Goal: Check status: Verify the current state of an ongoing process or item

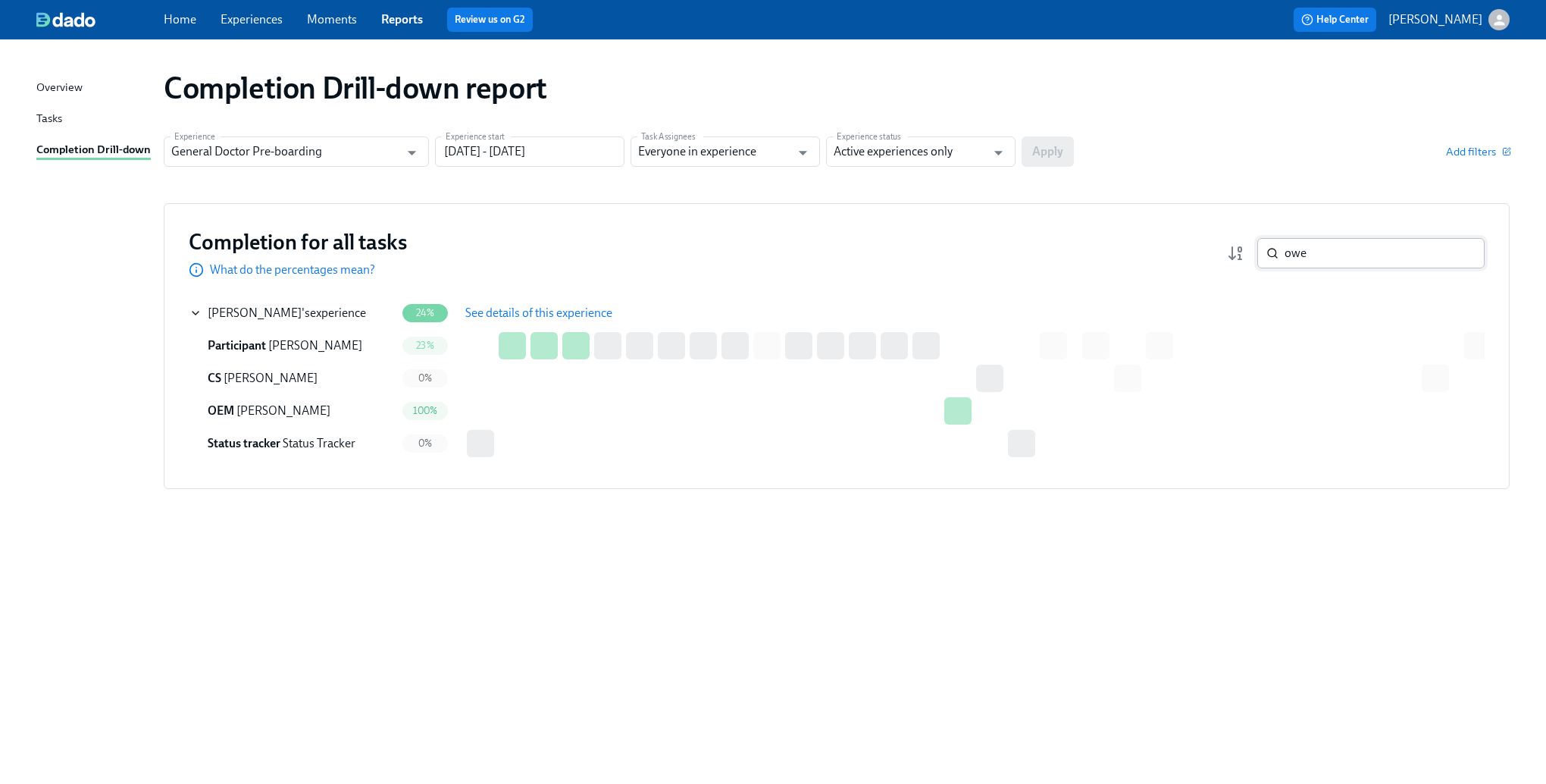
click at [1356, 256] on input "owe" at bounding box center [1384, 253] width 200 height 30
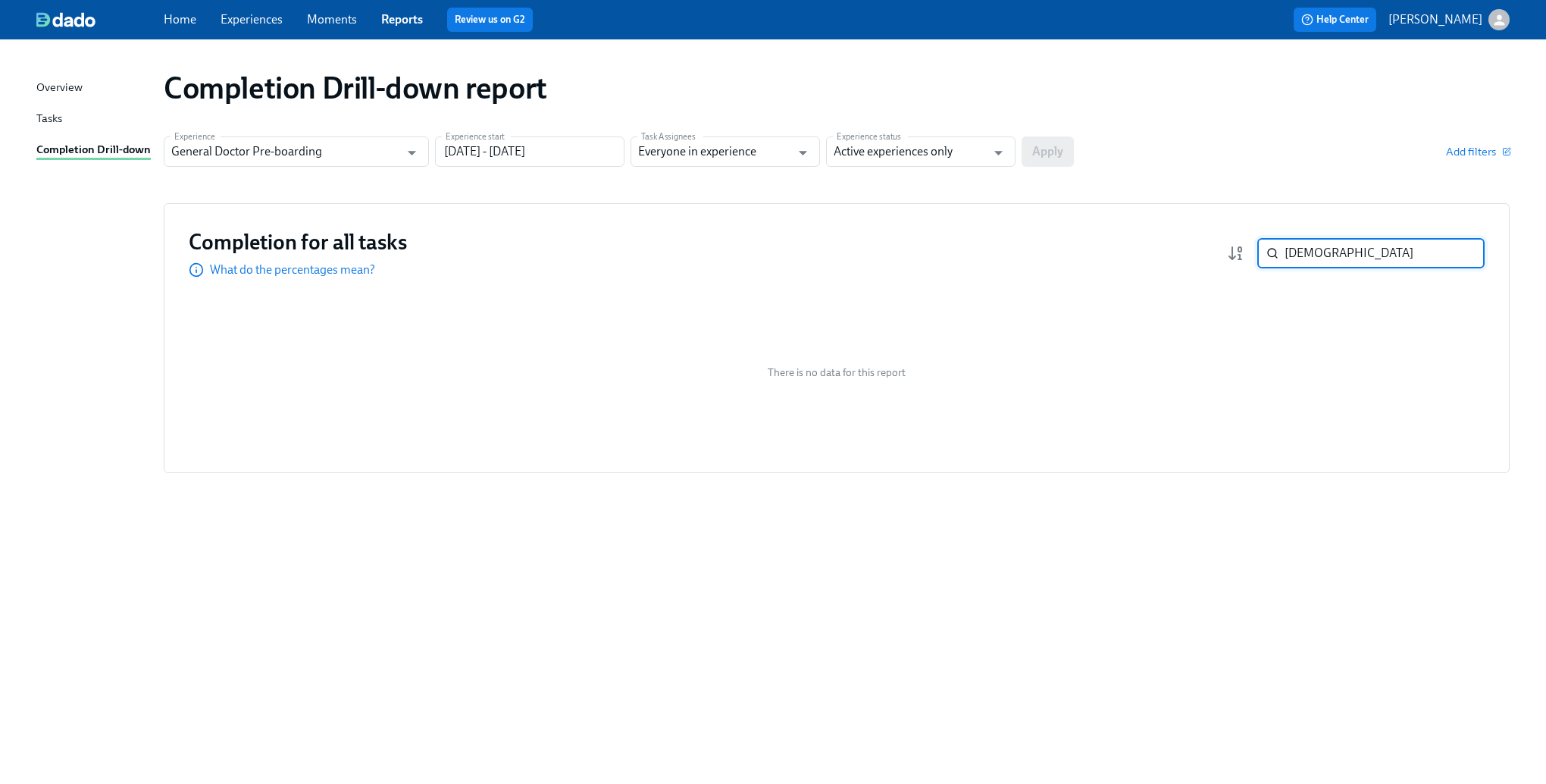
type input "[DEMOGRAPHIC_DATA]"
click at [919, 118] on div "Completion Drill-down report" at bounding box center [836, 87] width 1370 height 60
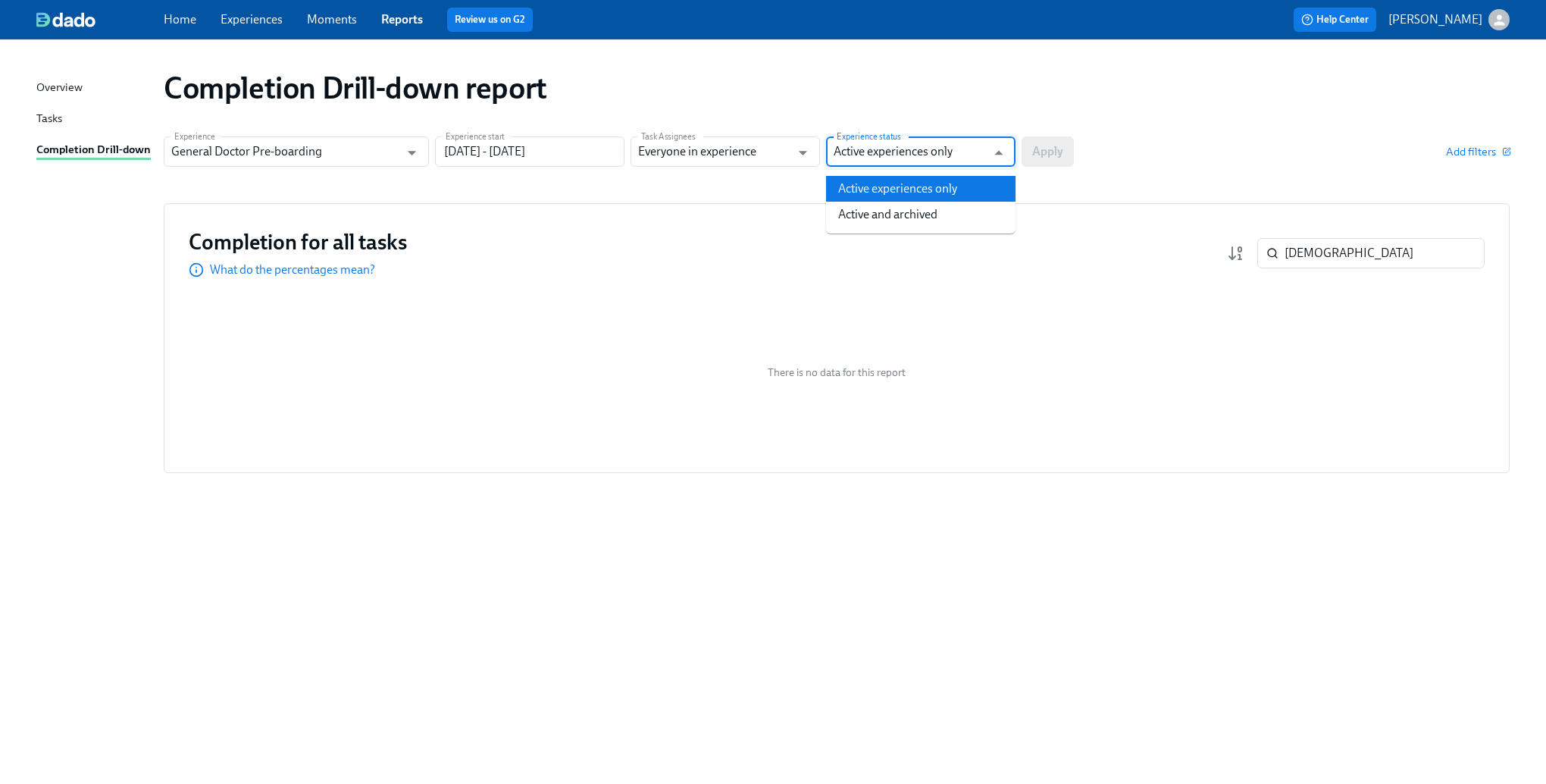
click at [958, 149] on input "Active experiences only" at bounding box center [910, 151] width 152 height 30
click at [930, 215] on li "Active and archived" at bounding box center [921, 215] width 190 height 26
type input "Active and archived"
click at [1055, 157] on span "Apply" at bounding box center [1048, 151] width 31 height 16
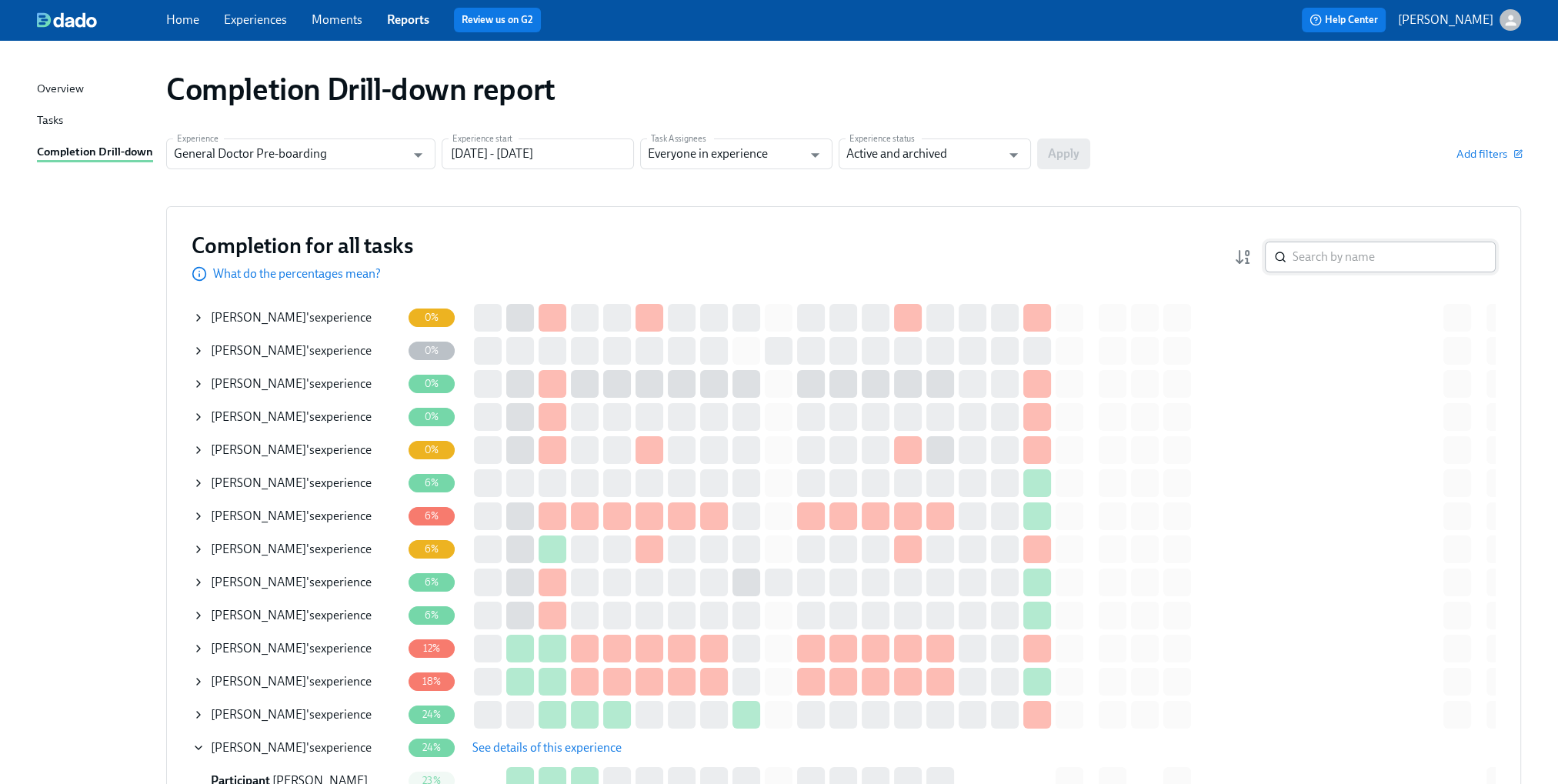
click at [1412, 261] on input "search" at bounding box center [1394, 256] width 203 height 31
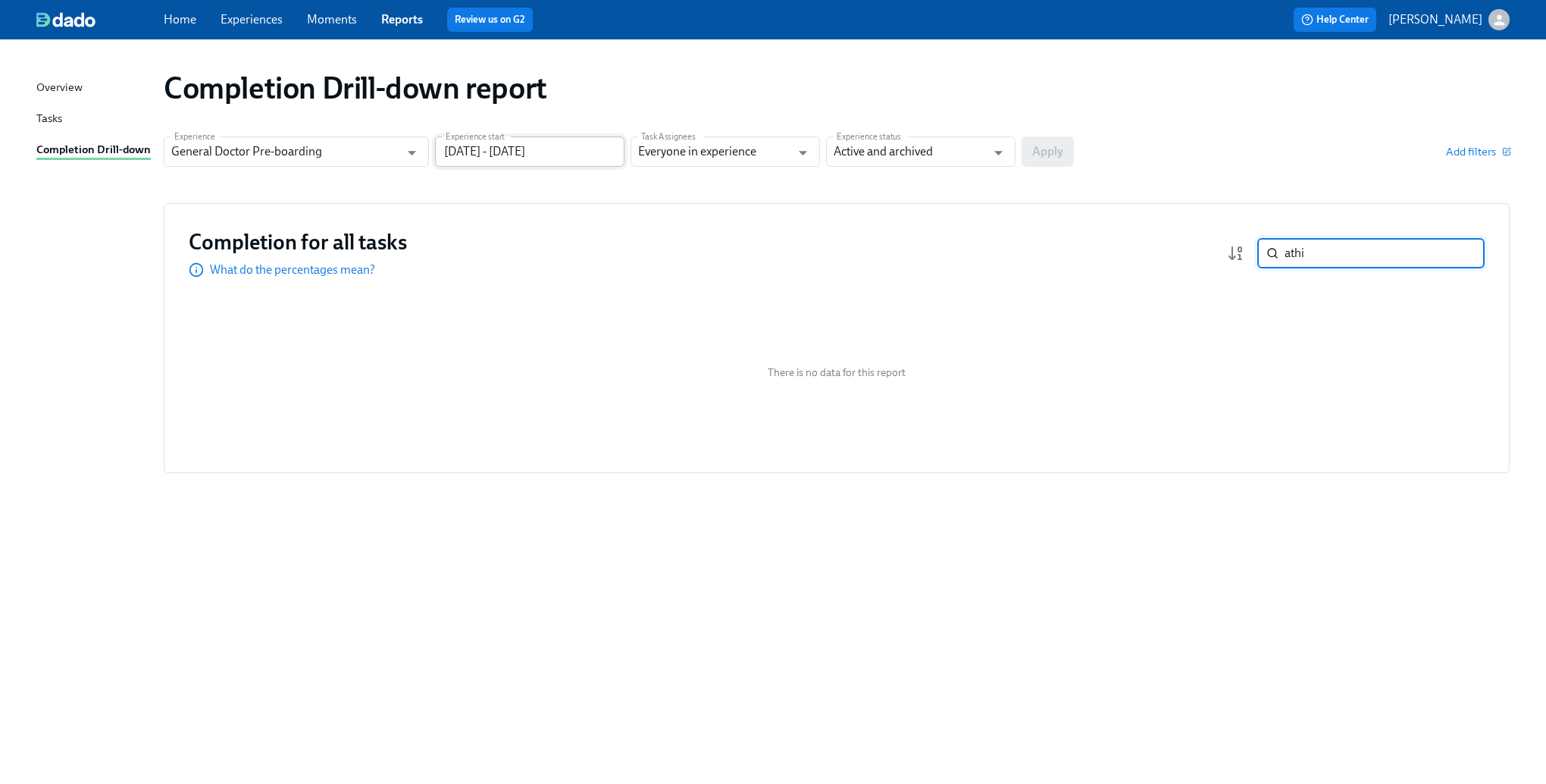
type input "athi"
click at [567, 150] on input "[DATE] - [DATE]" at bounding box center [530, 151] width 190 height 30
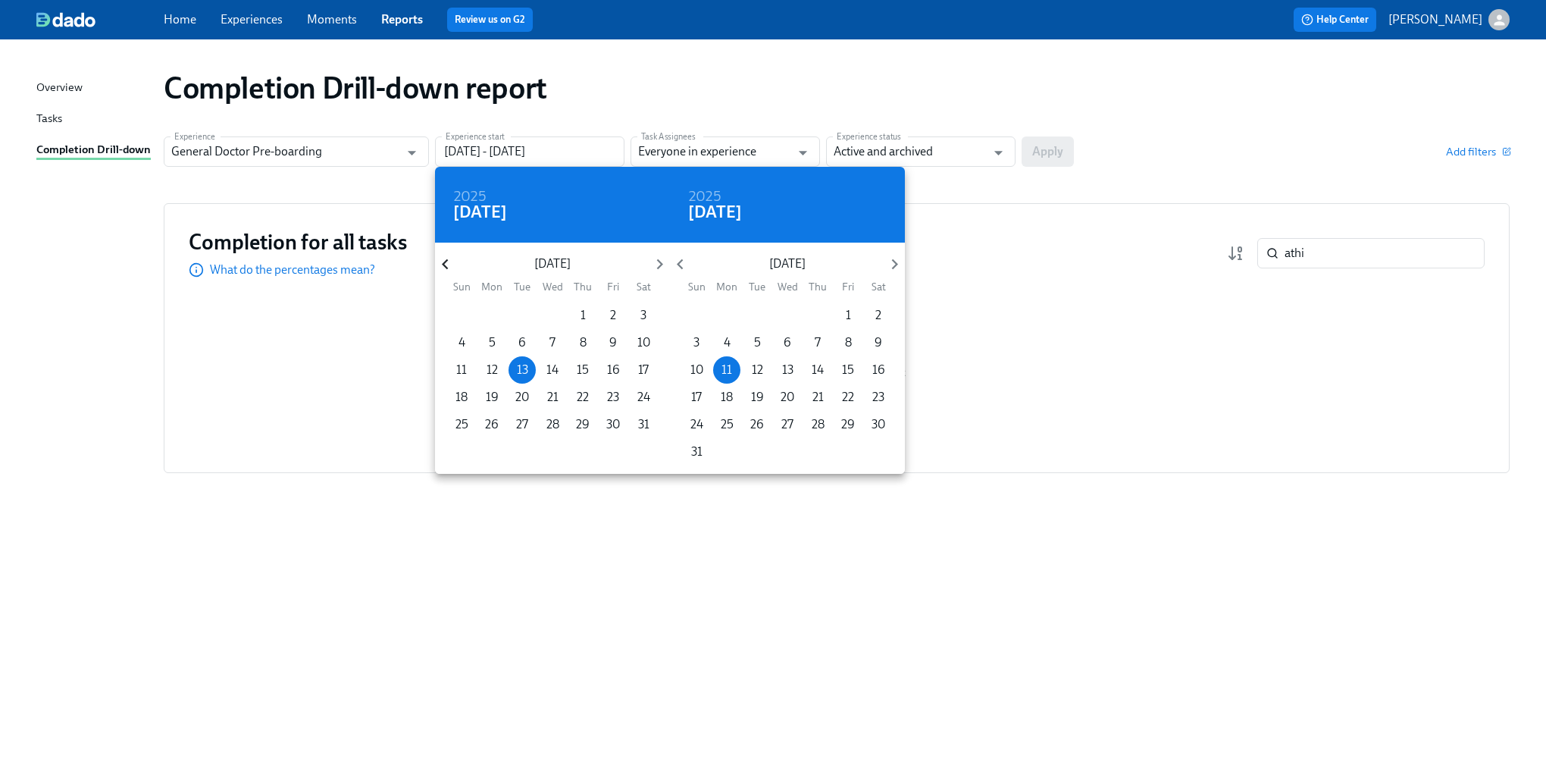
click at [441, 258] on icon "button" at bounding box center [445, 264] width 20 height 20
click at [552, 317] on p "1" at bounding box center [553, 315] width 5 height 16
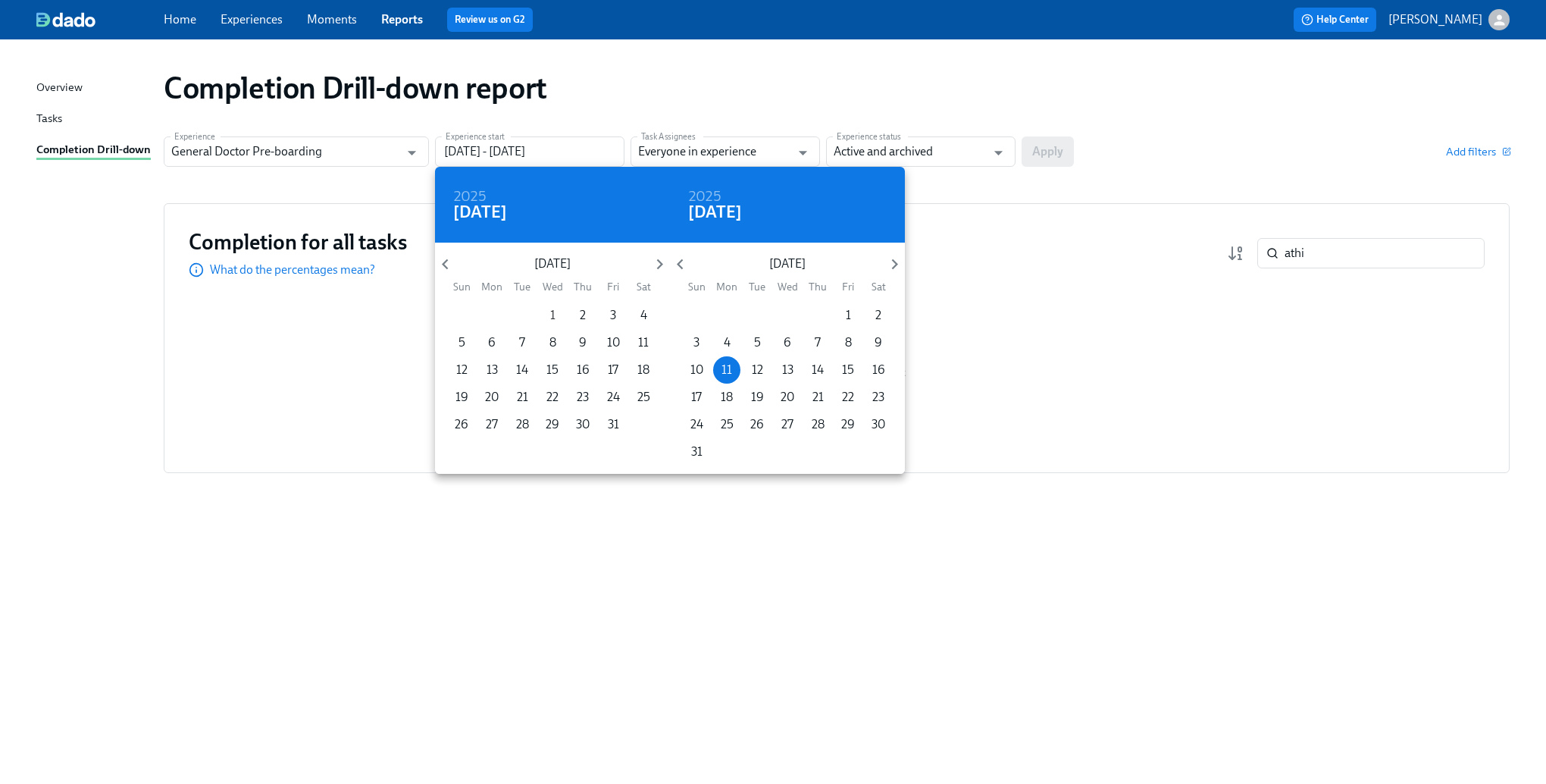
type input "[DATE] - [DATE]"
click at [1055, 150] on div at bounding box center [773, 392] width 1546 height 784
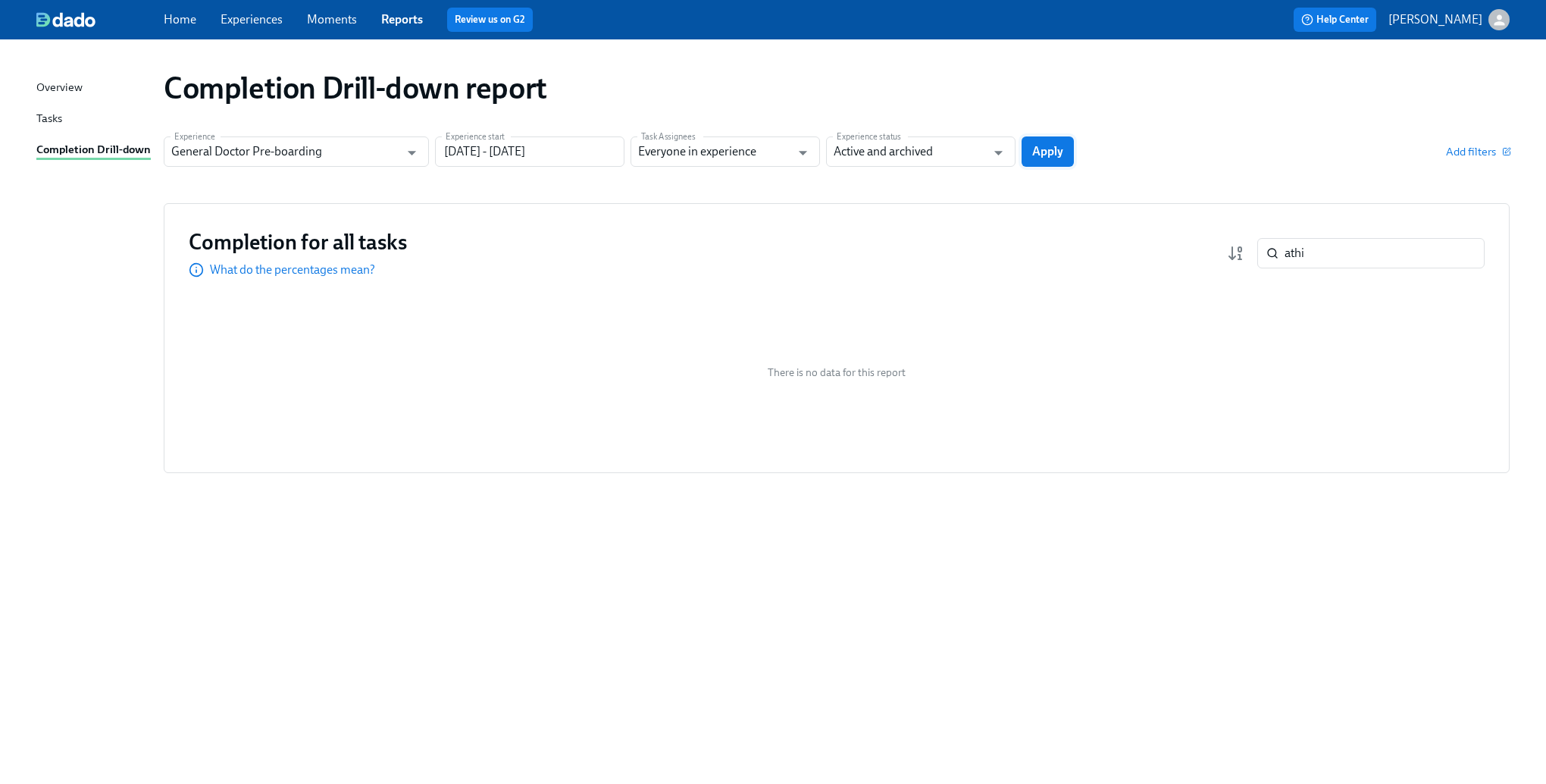
click at [1052, 148] on span "Apply" at bounding box center [1048, 151] width 31 height 16
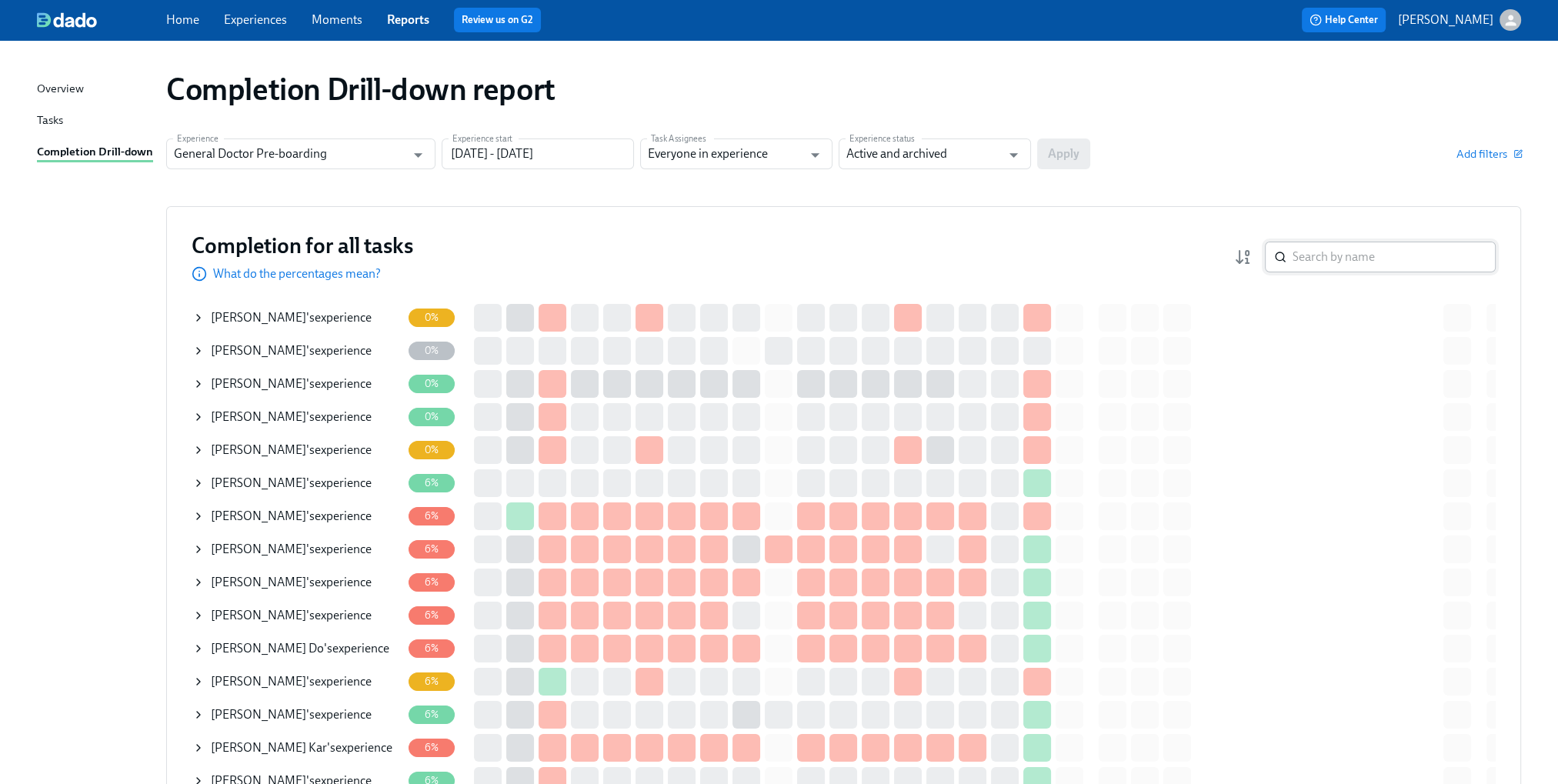
click at [1344, 248] on input "search" at bounding box center [1394, 256] width 203 height 31
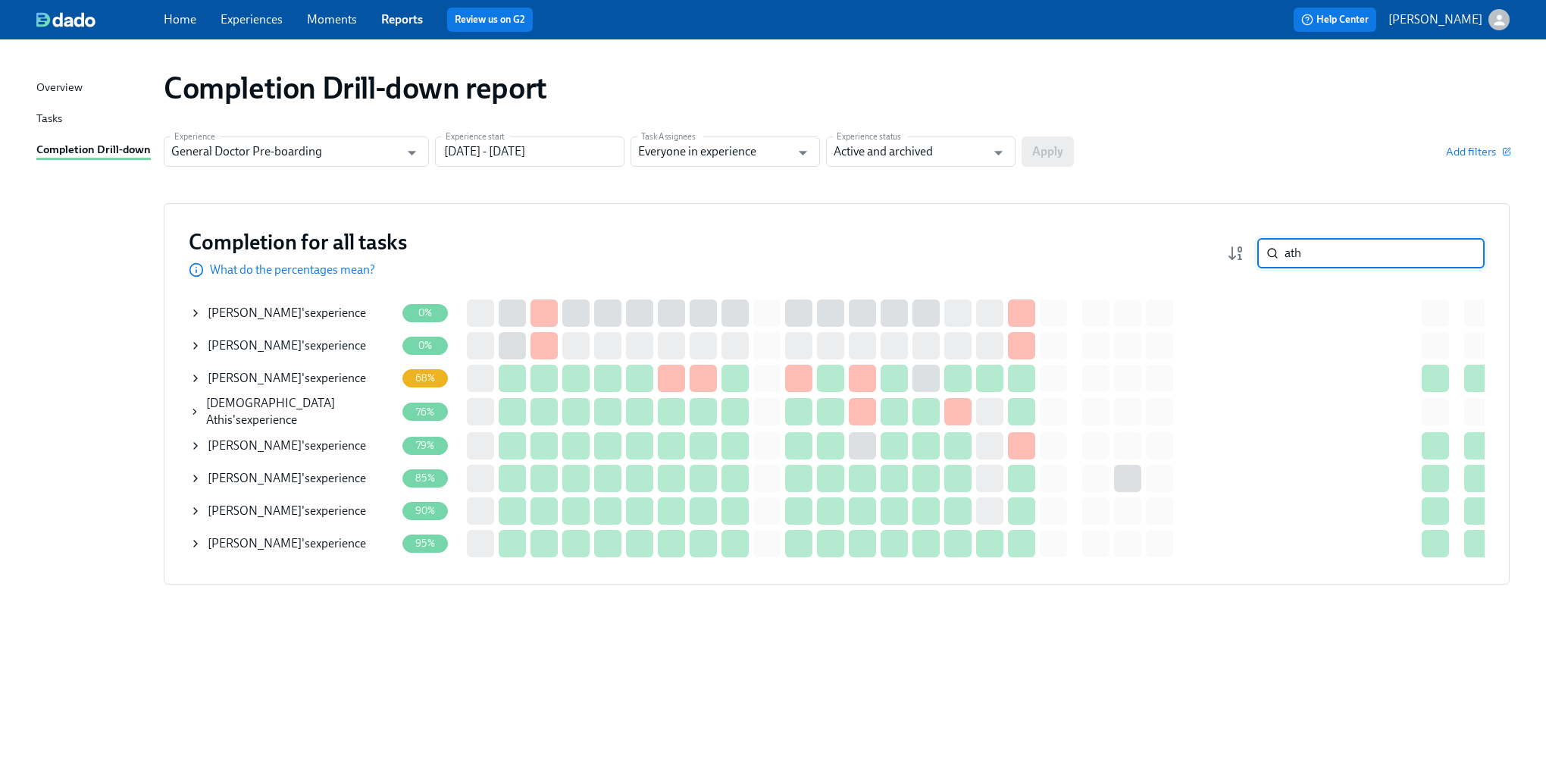
click at [192, 410] on icon at bounding box center [195, 411] width 11 height 12
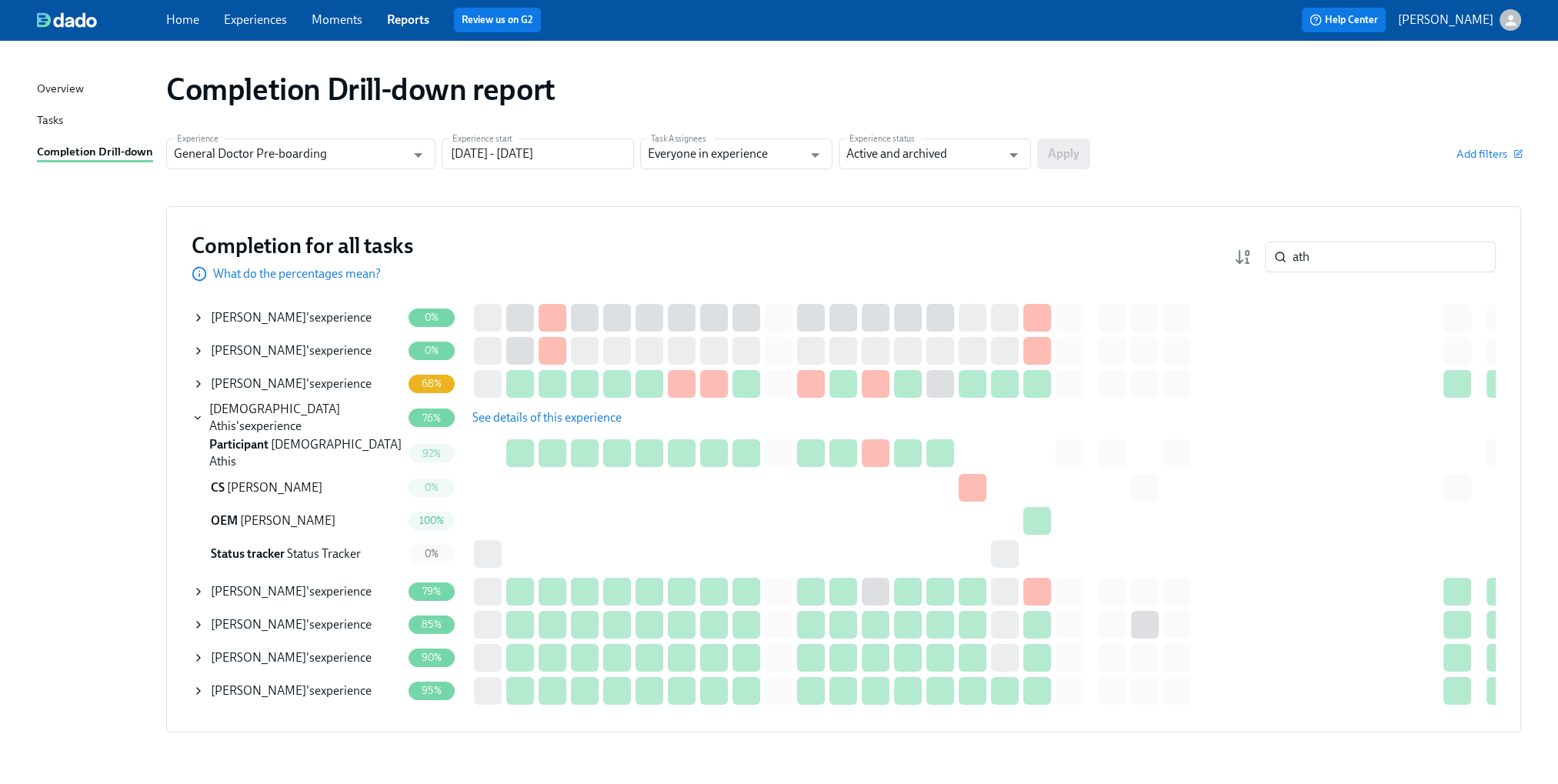
click at [530, 417] on span "See details of this experience" at bounding box center [547, 417] width 149 height 16
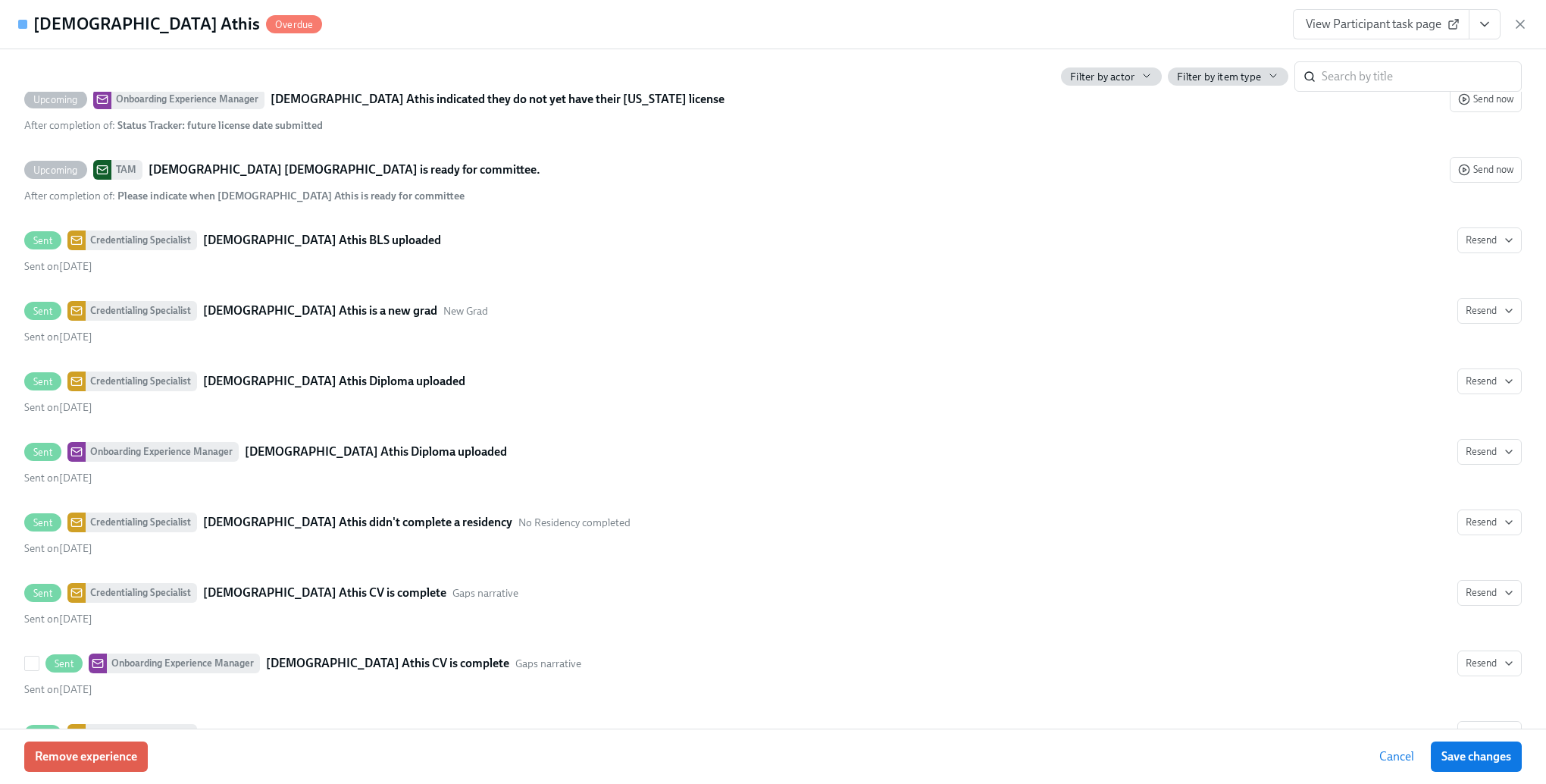
scroll to position [3865, 0]
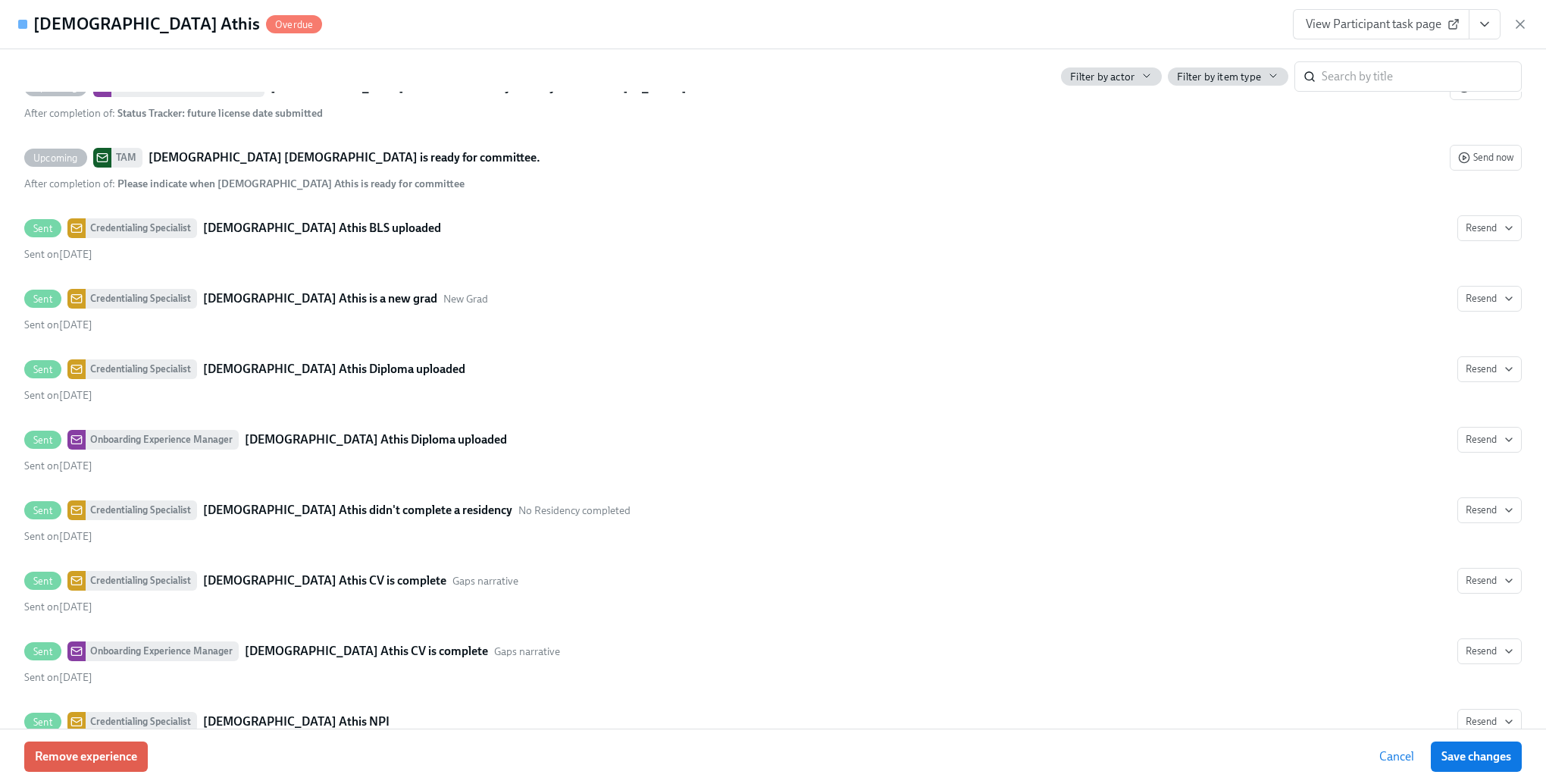
click at [1399, 763] on span "Cancel" at bounding box center [1396, 756] width 35 height 16
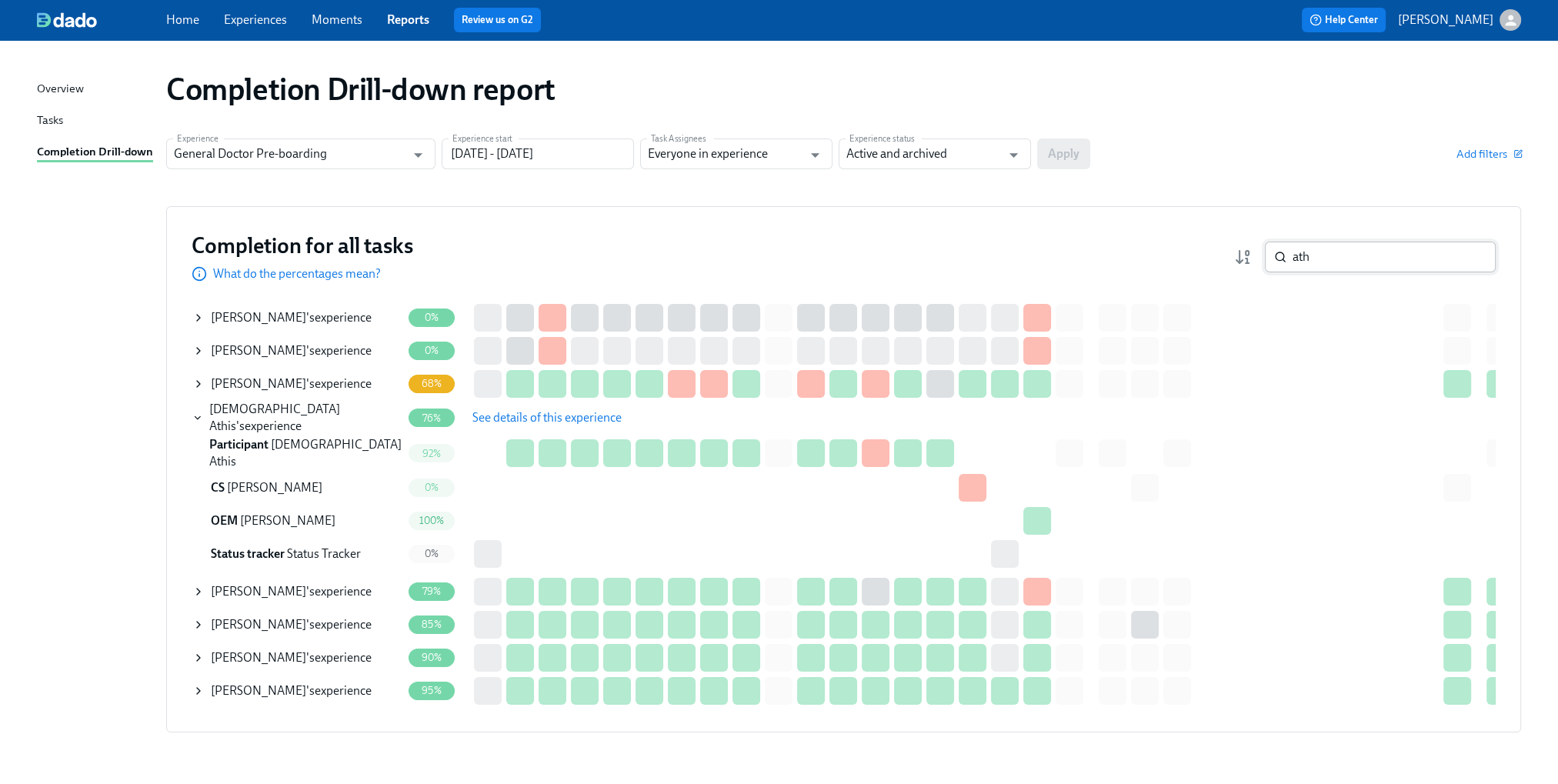
click at [1351, 258] on input "ath" at bounding box center [1394, 256] width 203 height 31
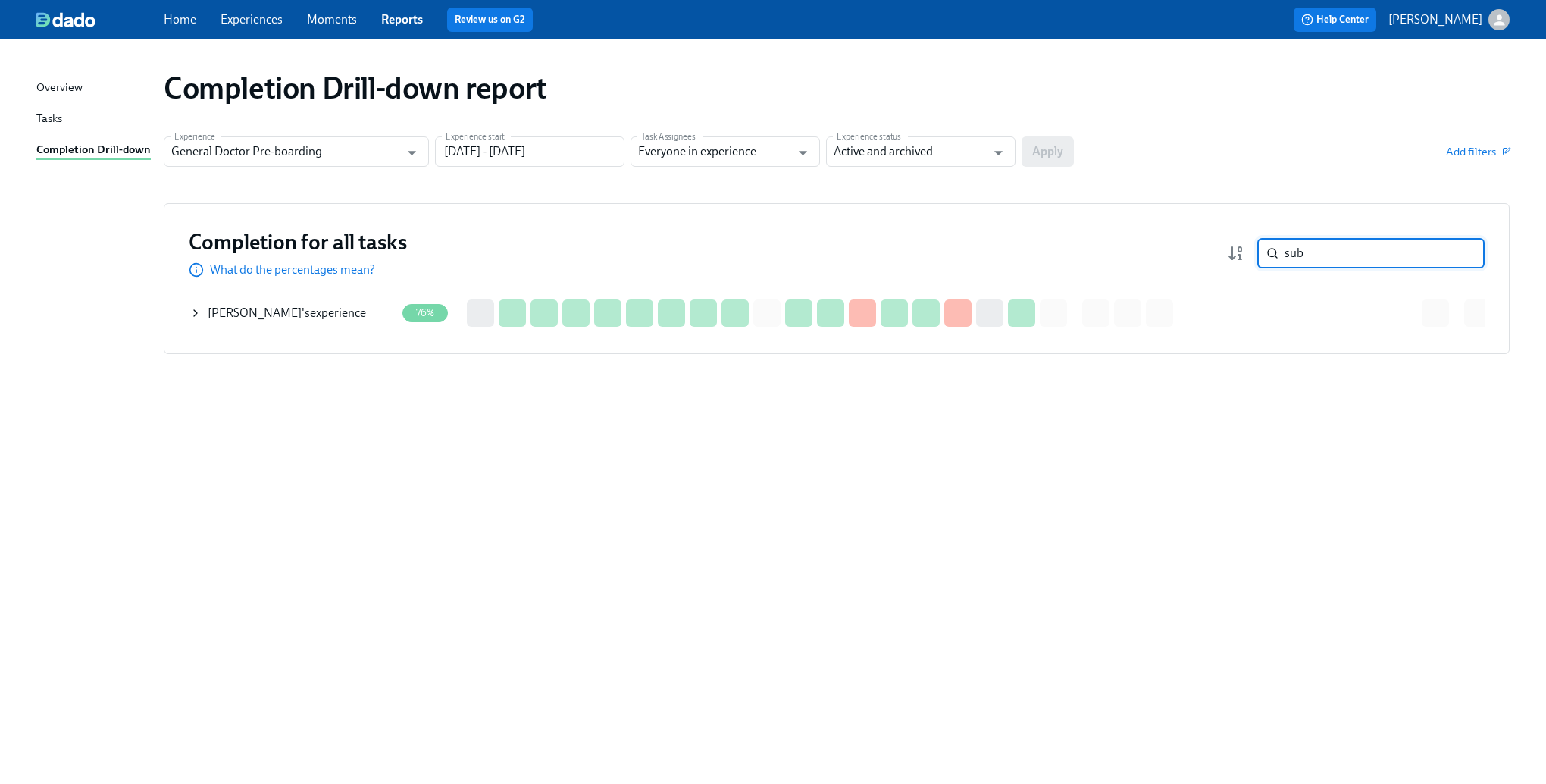
click at [194, 315] on icon at bounding box center [195, 312] width 3 height 6
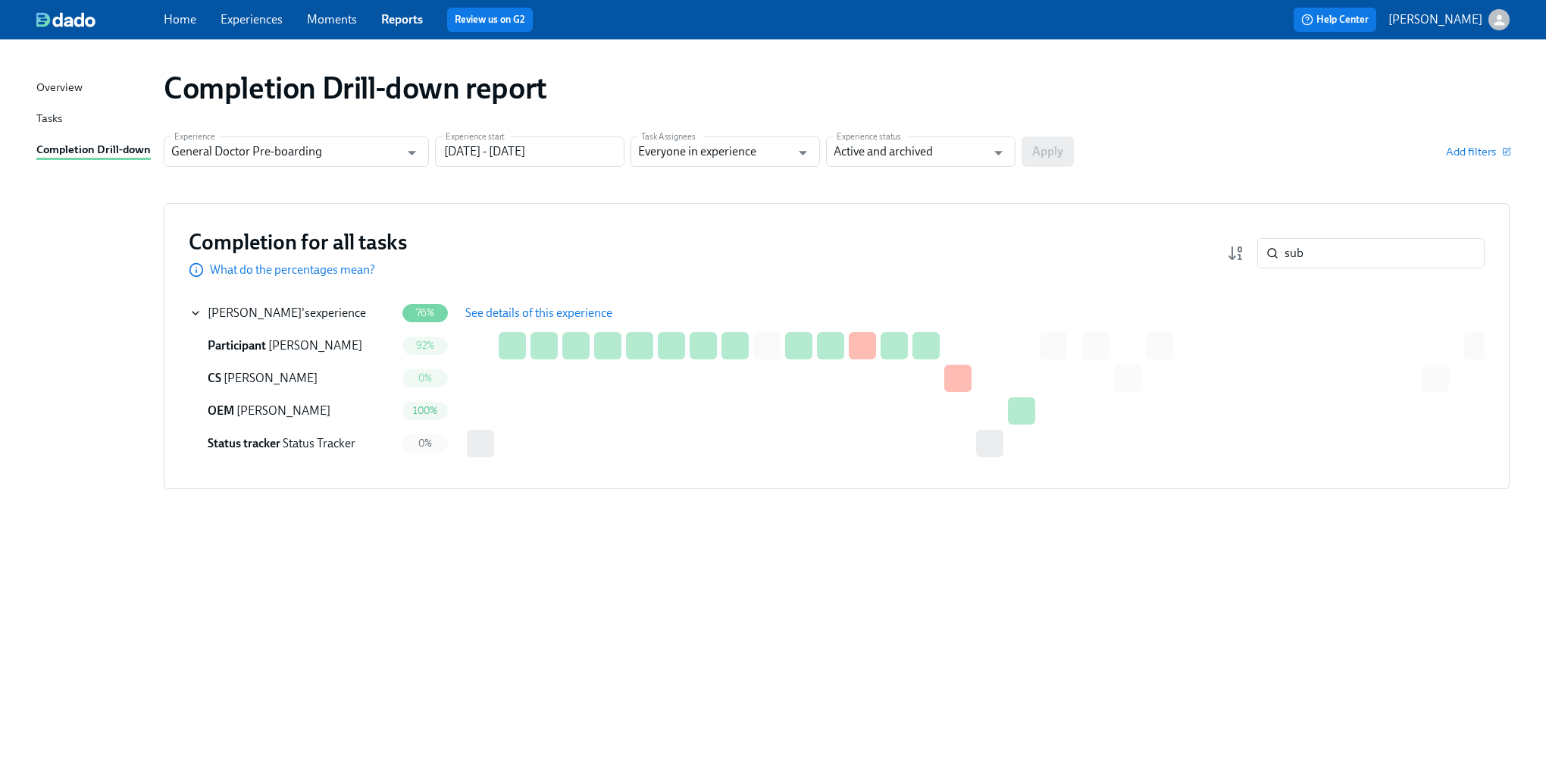
click at [584, 307] on span "See details of this experience" at bounding box center [539, 313] width 147 height 16
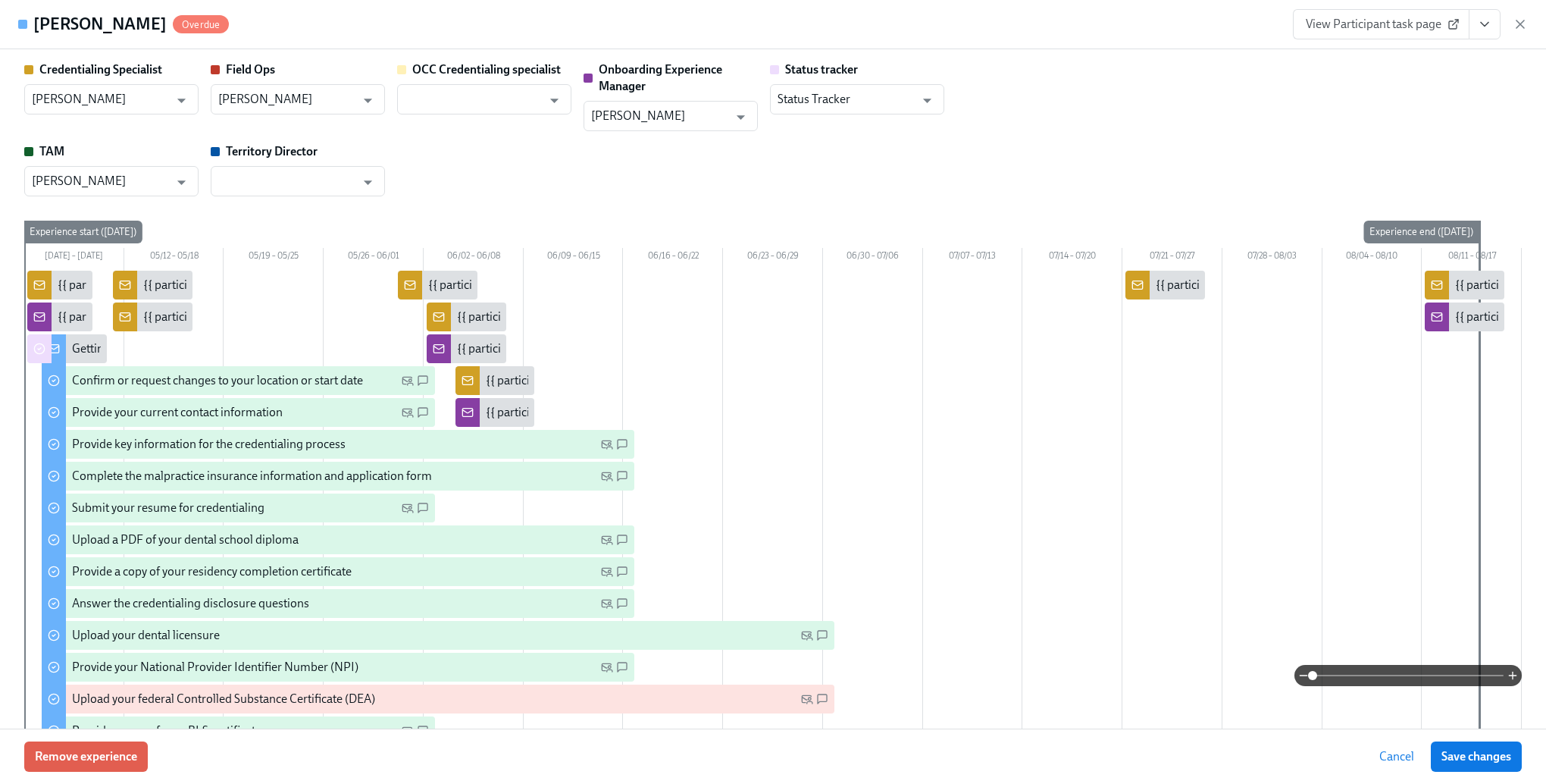
click at [1028, 145] on div "Credentialing Specialist [PERSON_NAME] ​ Field Ops [PERSON_NAME] ​ OCC Credenti…" at bounding box center [773, 128] width 1498 height 135
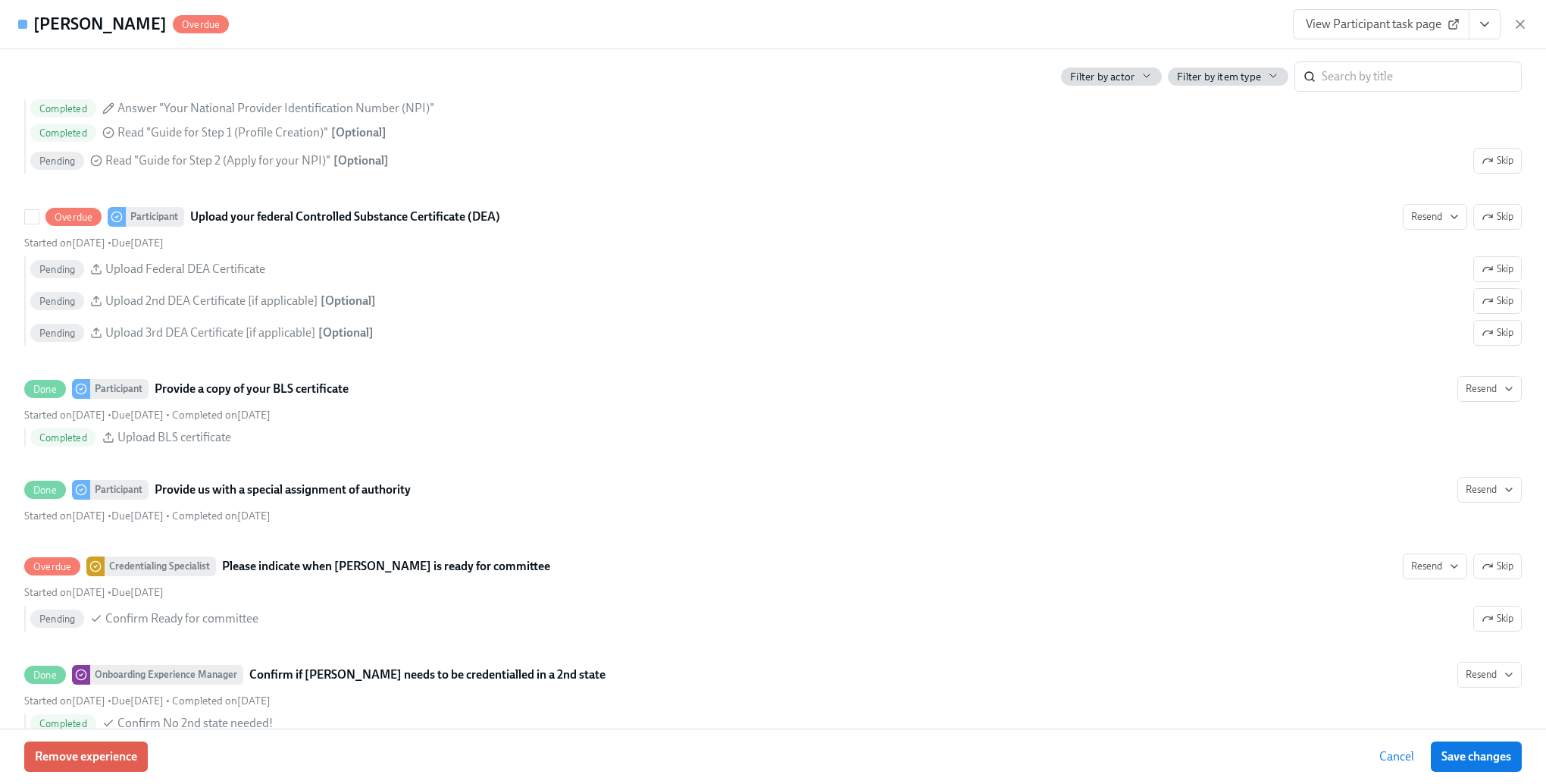
scroll to position [2804, 0]
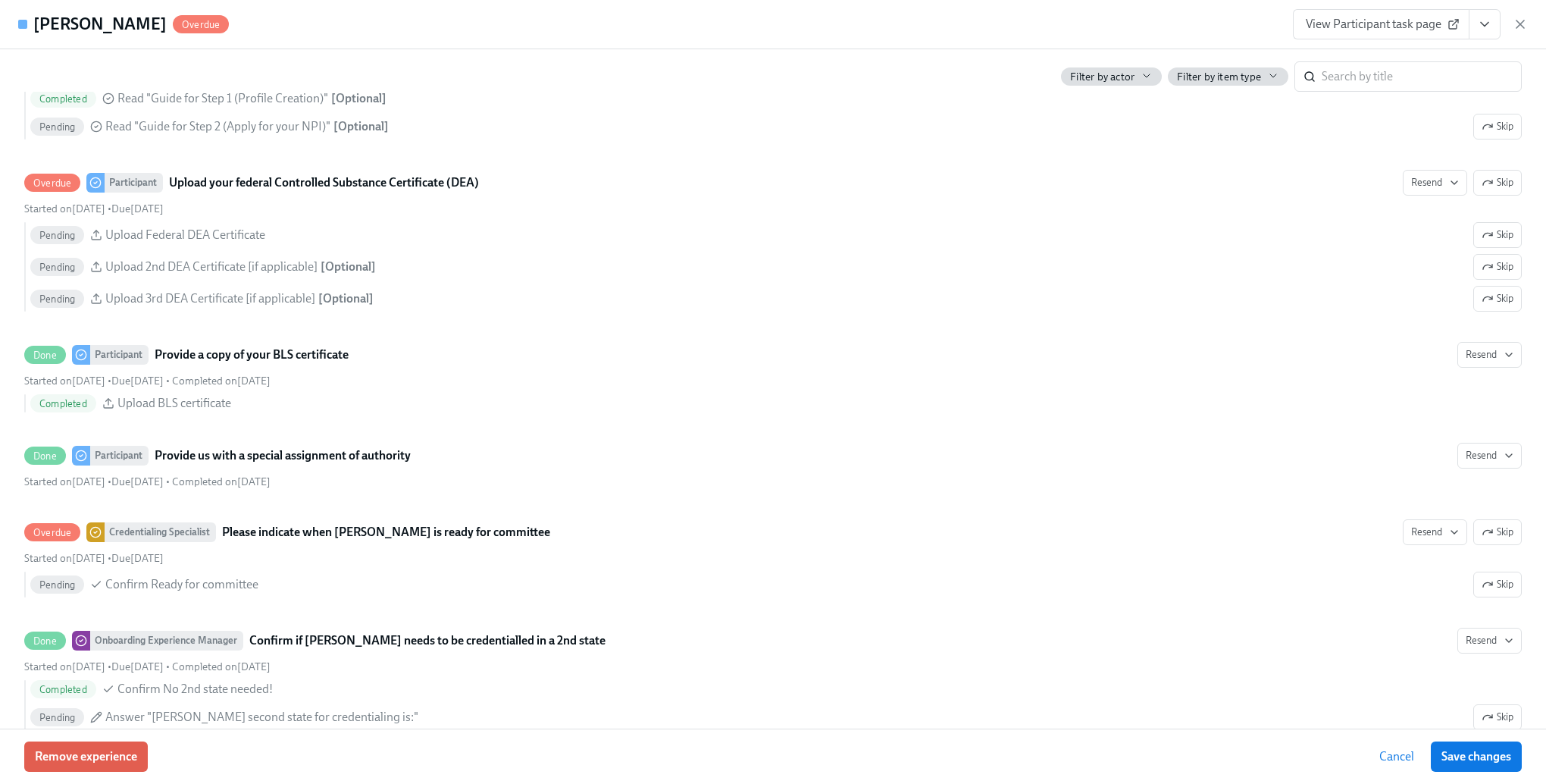
click at [1393, 760] on span "Cancel" at bounding box center [1396, 756] width 35 height 16
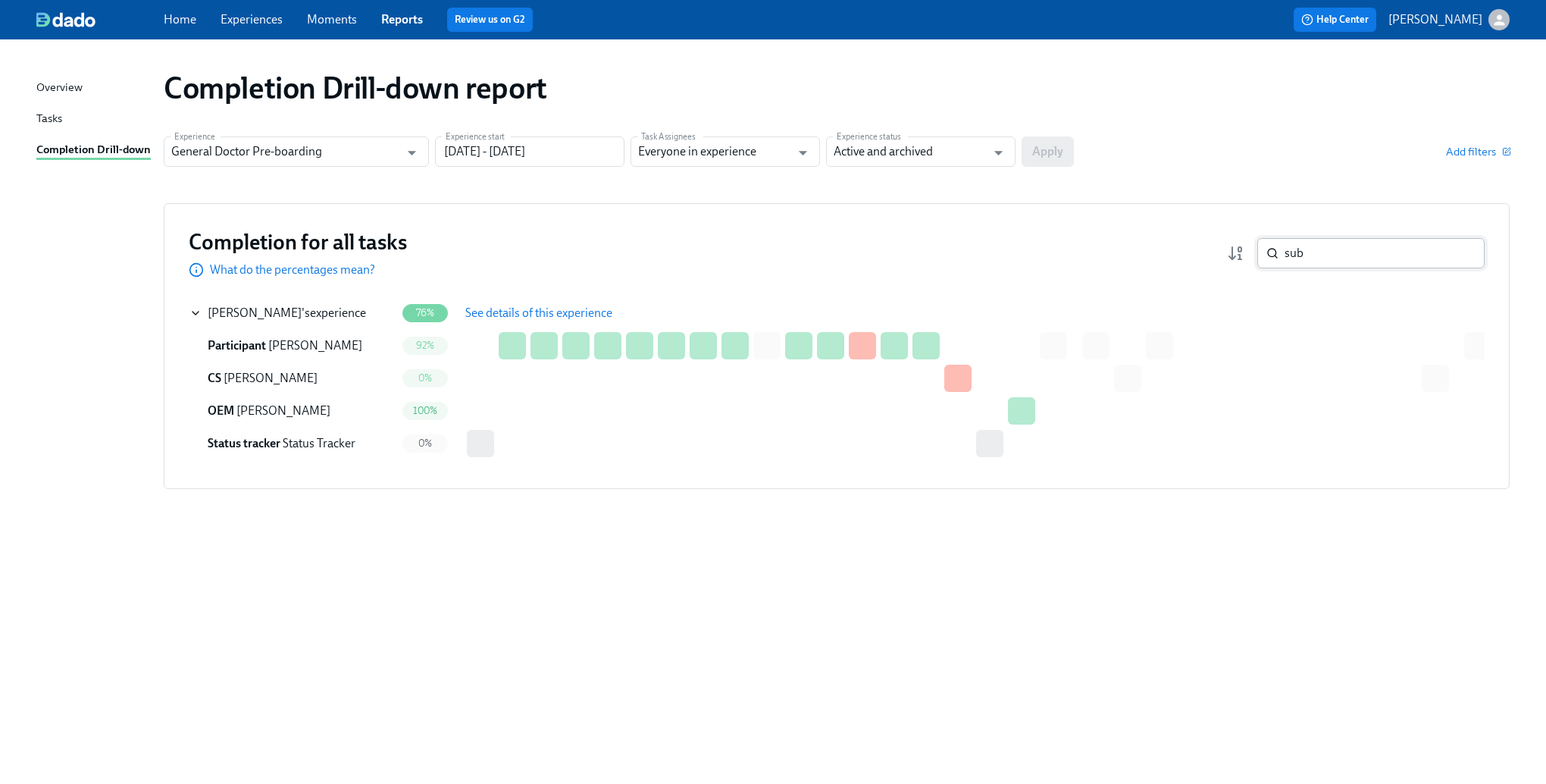
click at [1374, 261] on input "sub" at bounding box center [1384, 253] width 200 height 30
type input "[PERSON_NAME]"
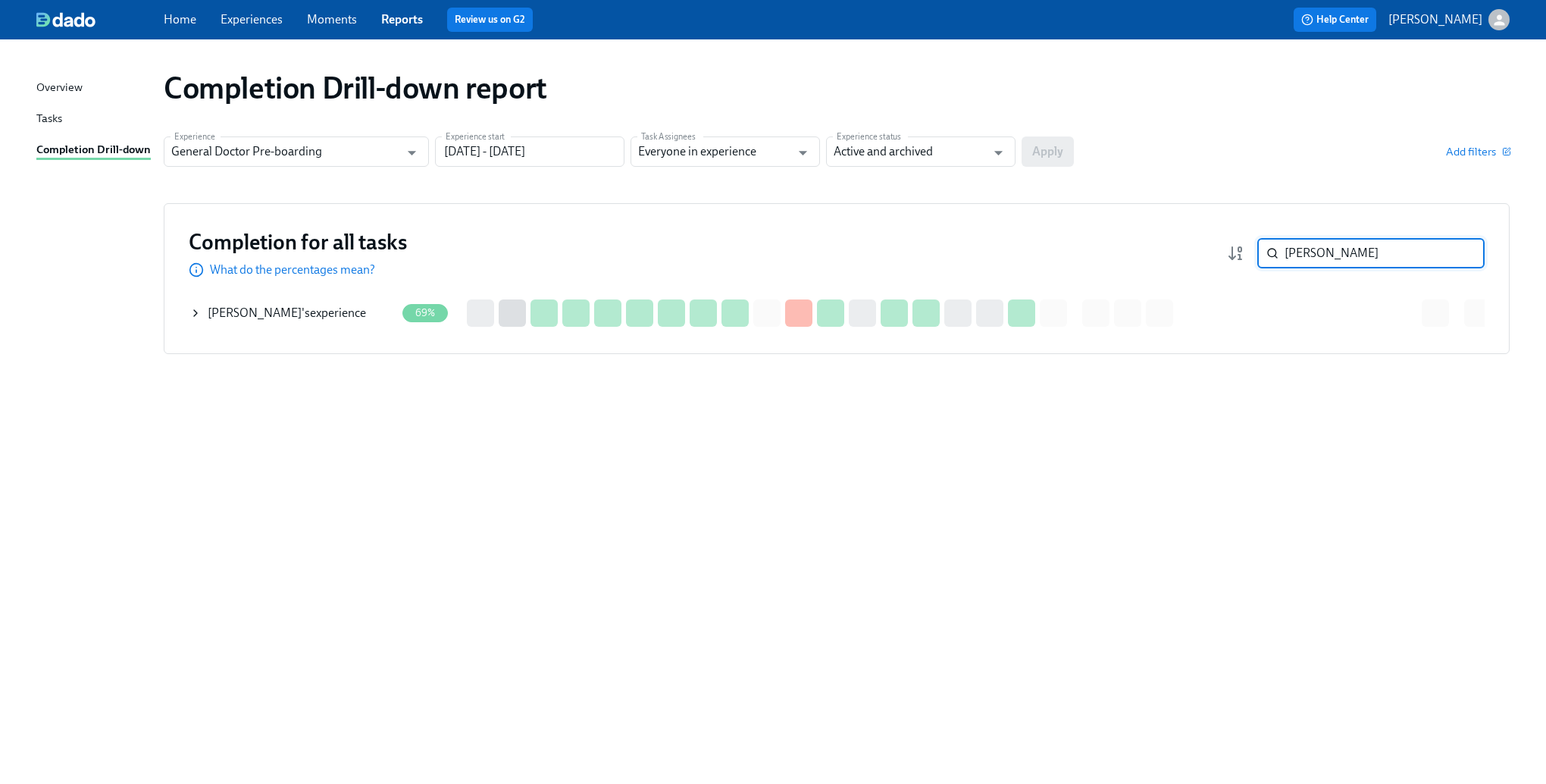
click at [181, 308] on div "Completion for all tasks What do the percentages mean? [PERSON_NAME] ​ Completi…" at bounding box center [836, 278] width 1346 height 150
click at [194, 311] on icon at bounding box center [195, 312] width 12 height 12
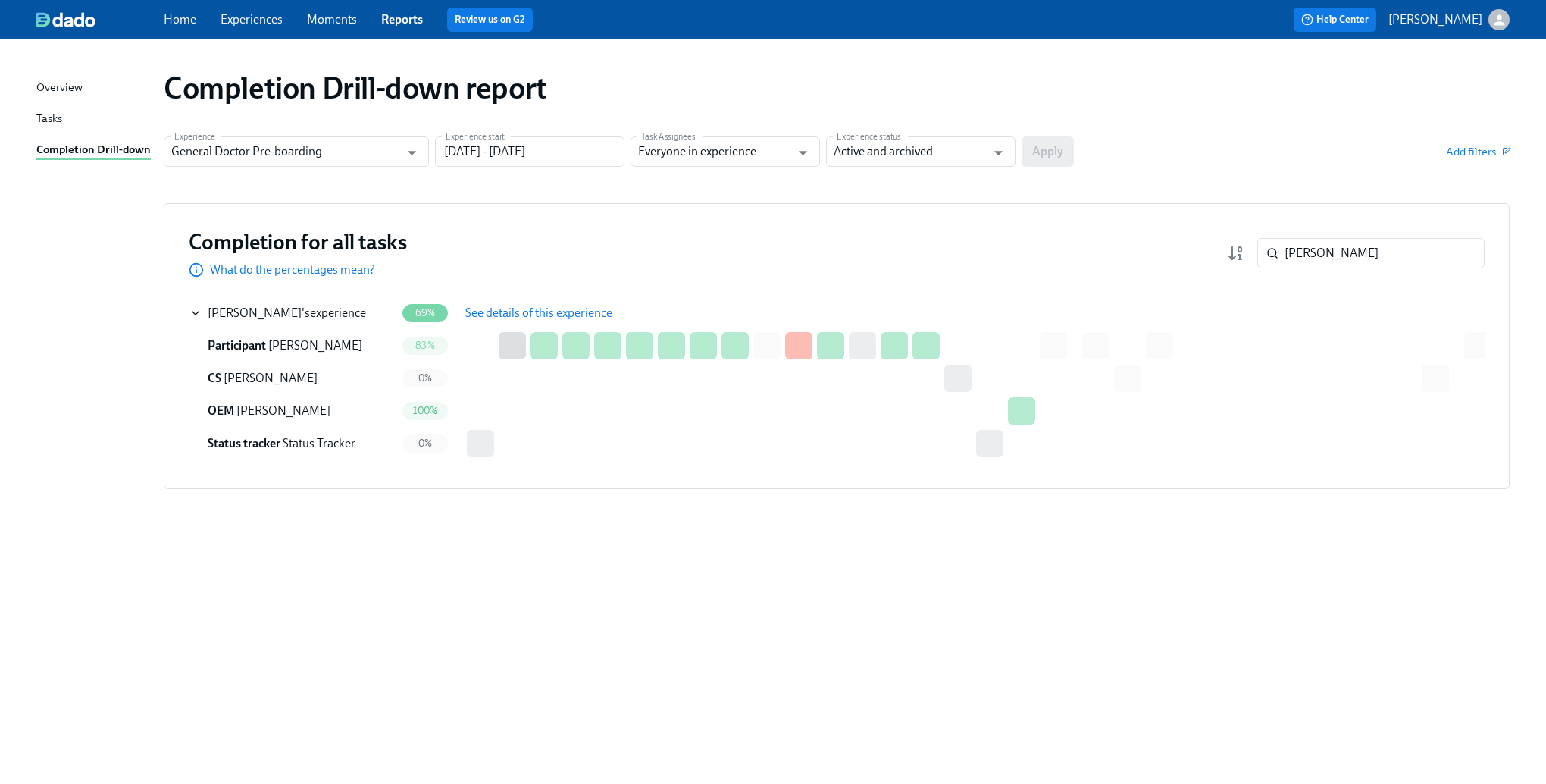
click at [561, 307] on span "See details of this experience" at bounding box center [539, 313] width 147 height 16
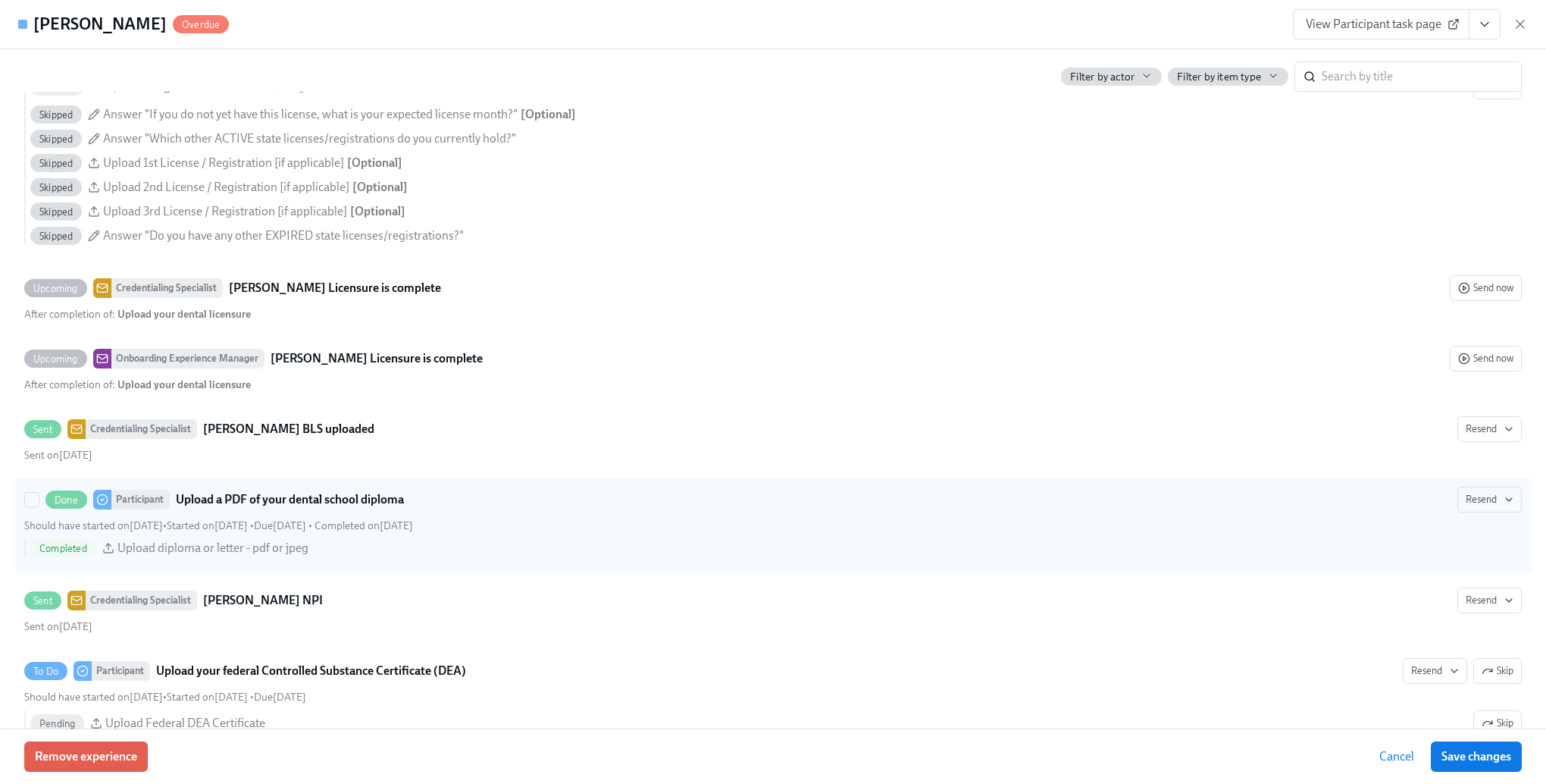
scroll to position [3487, 0]
